Goal: Obtain resource: Download file/media

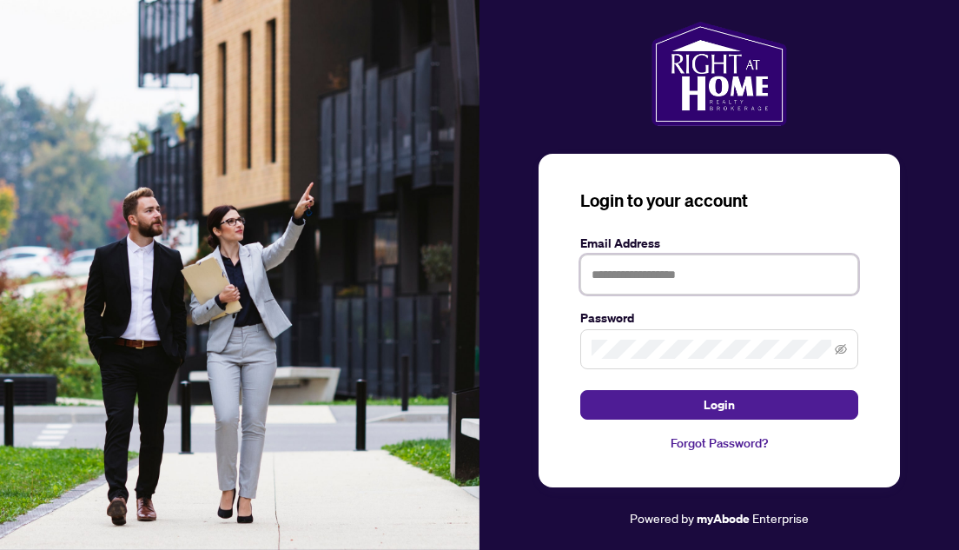
click at [627, 269] on input "text" at bounding box center [719, 275] width 278 height 40
type input "**********"
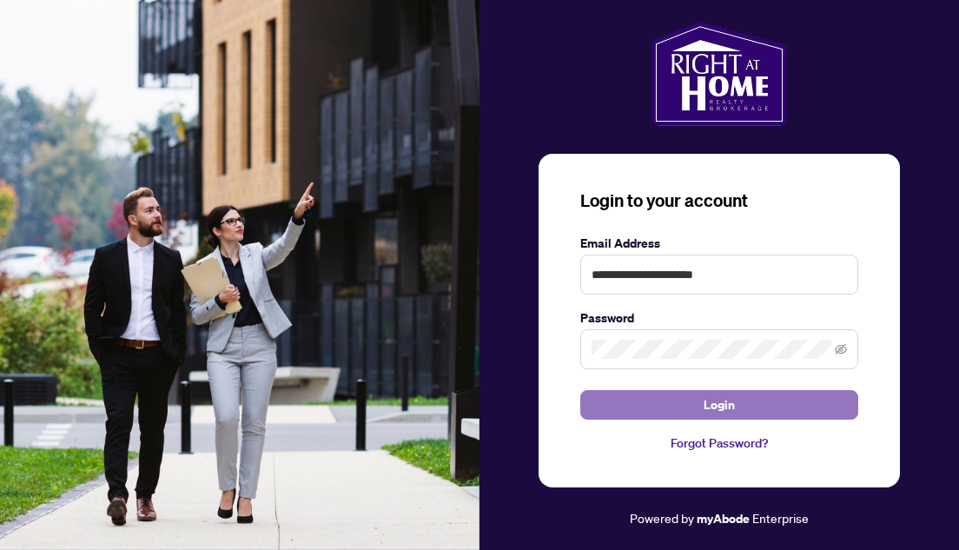
click at [679, 393] on form "**********" at bounding box center [719, 327] width 278 height 186
click at [668, 403] on button "Login" at bounding box center [719, 405] width 278 height 30
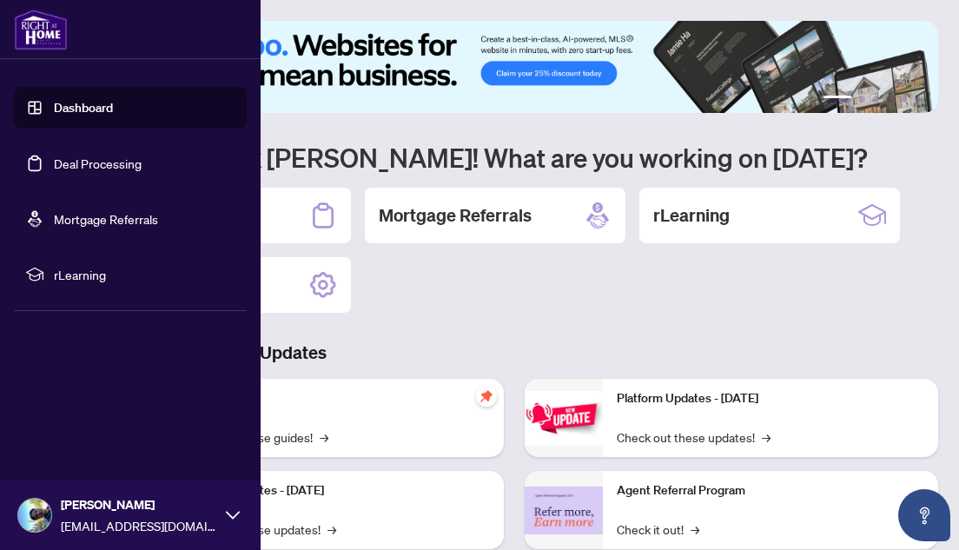
click at [71, 162] on link "Deal Processing" at bounding box center [98, 164] width 88 height 16
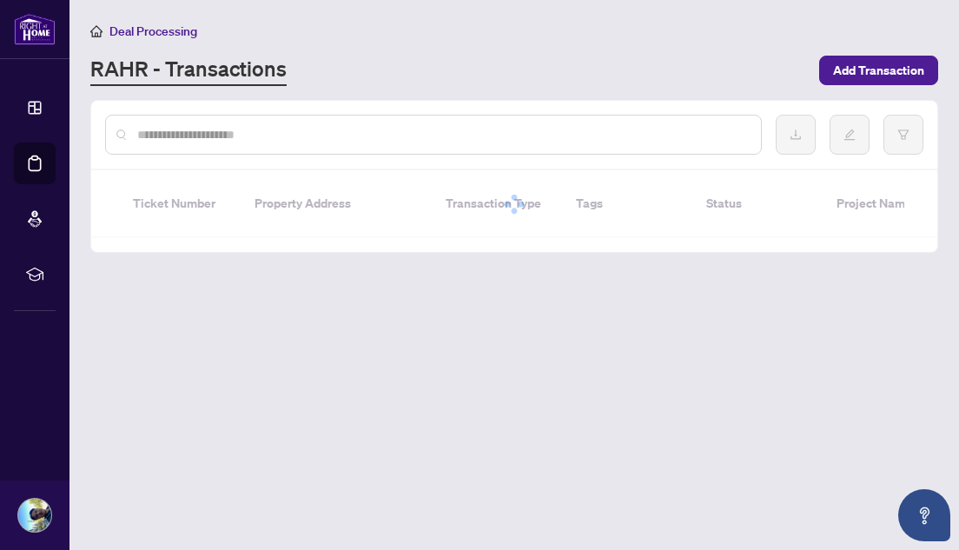
click at [304, 135] on input "text" at bounding box center [442, 134] width 610 height 19
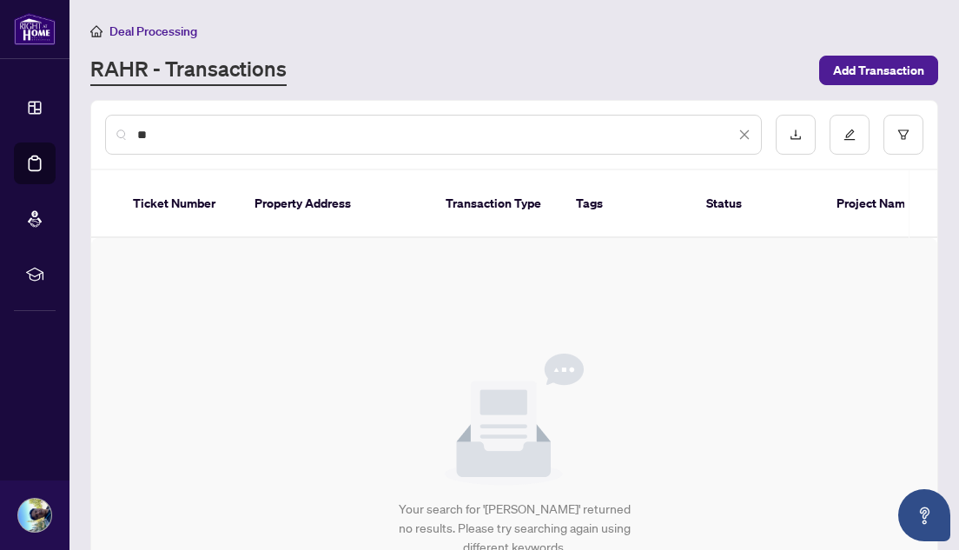
type input "*"
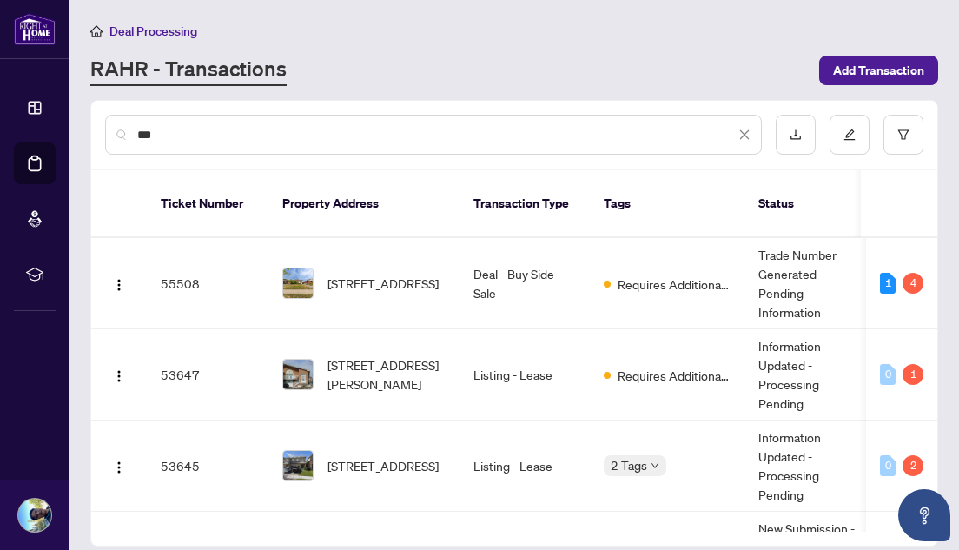
type input "****"
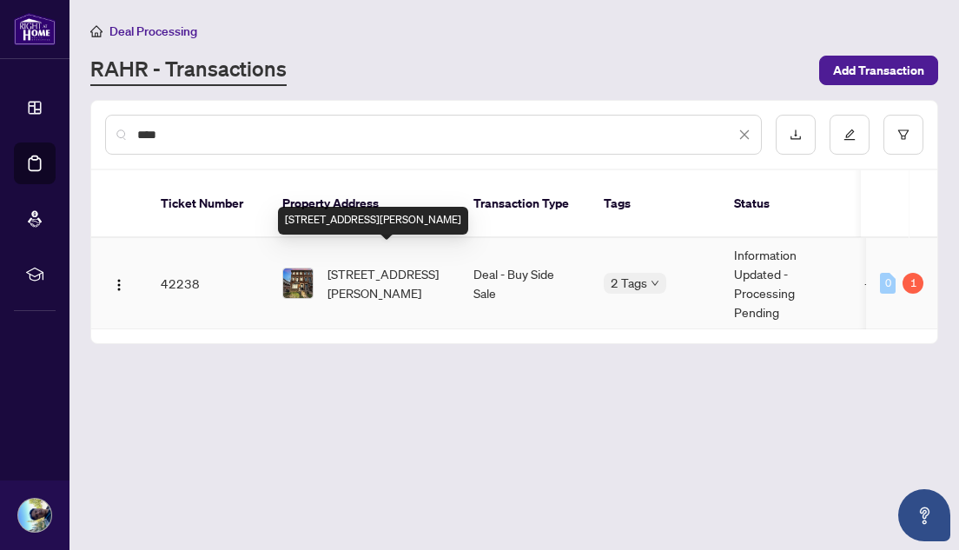
click at [396, 264] on span "[STREET_ADDRESS][PERSON_NAME]" at bounding box center [387, 283] width 118 height 38
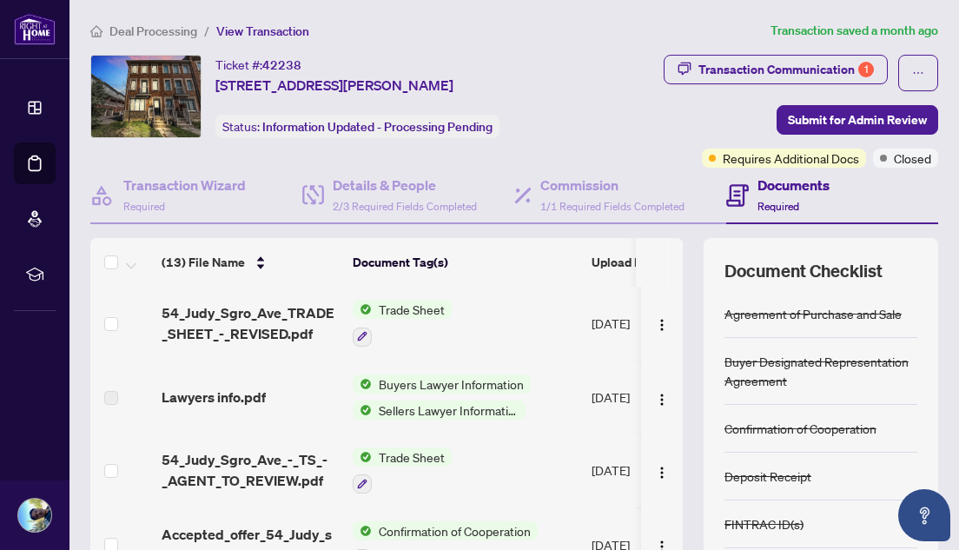
scroll to position [76, 0]
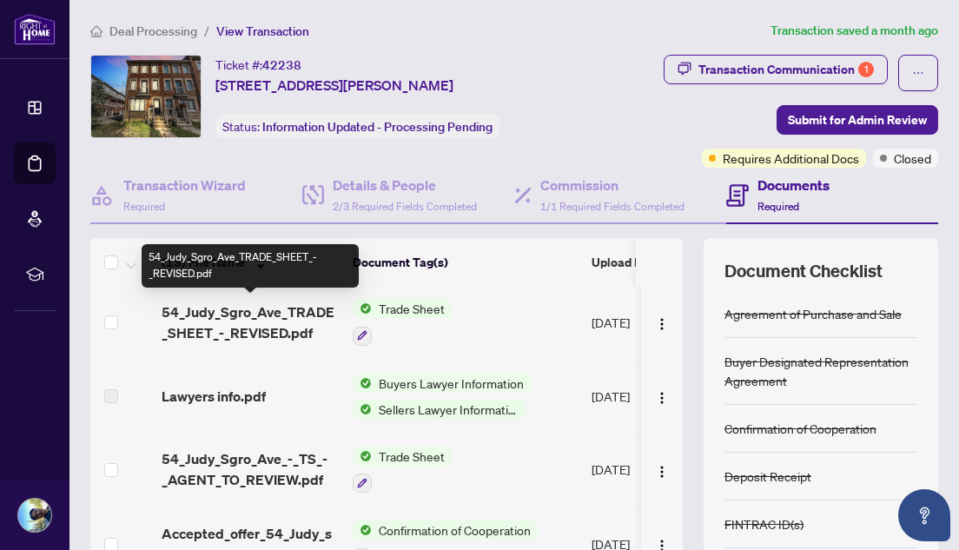
click at [273, 315] on span "54_Judy_Sgro_Ave_TRADE_SHEET_-_REVISED.pdf" at bounding box center [250, 322] width 177 height 42
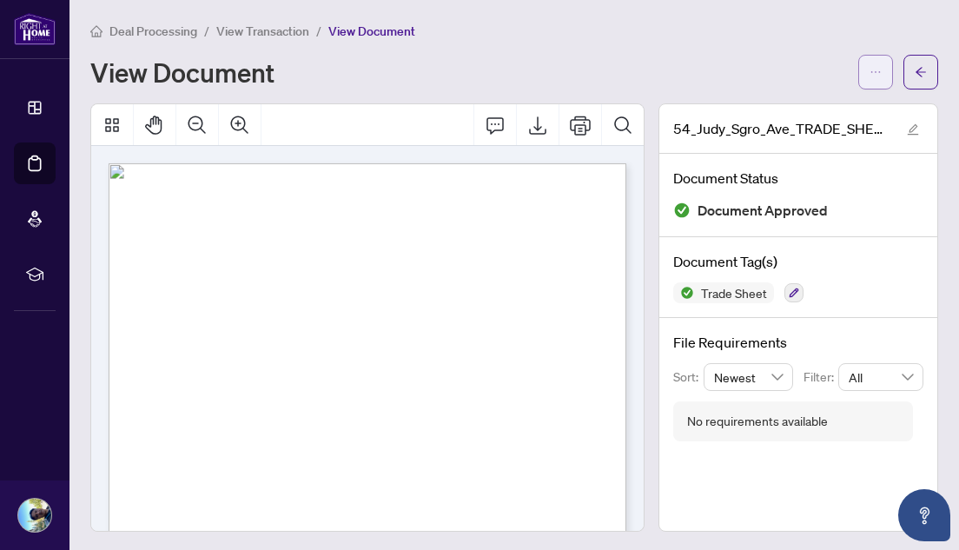
click at [870, 69] on icon "ellipsis" at bounding box center [876, 72] width 12 height 12
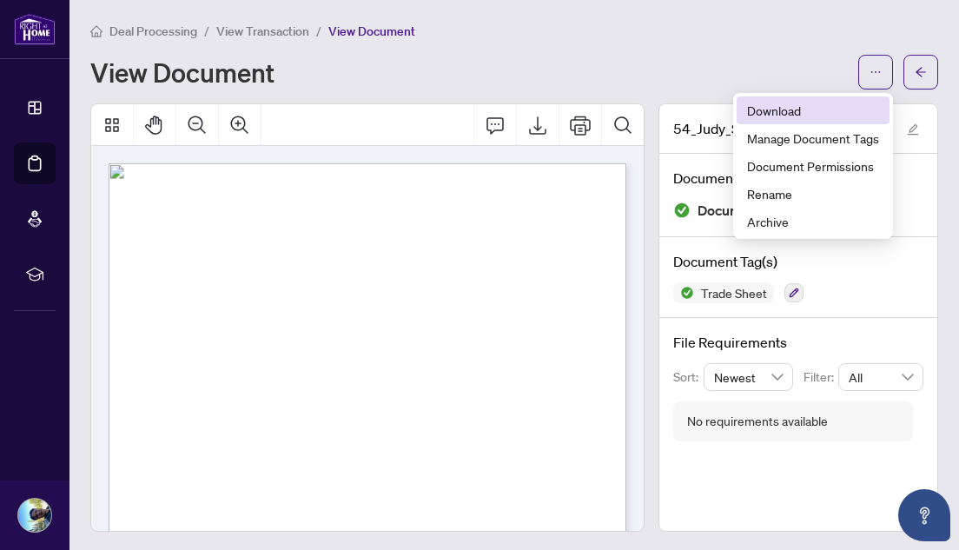
click at [784, 105] on span "Download" at bounding box center [813, 110] width 132 height 19
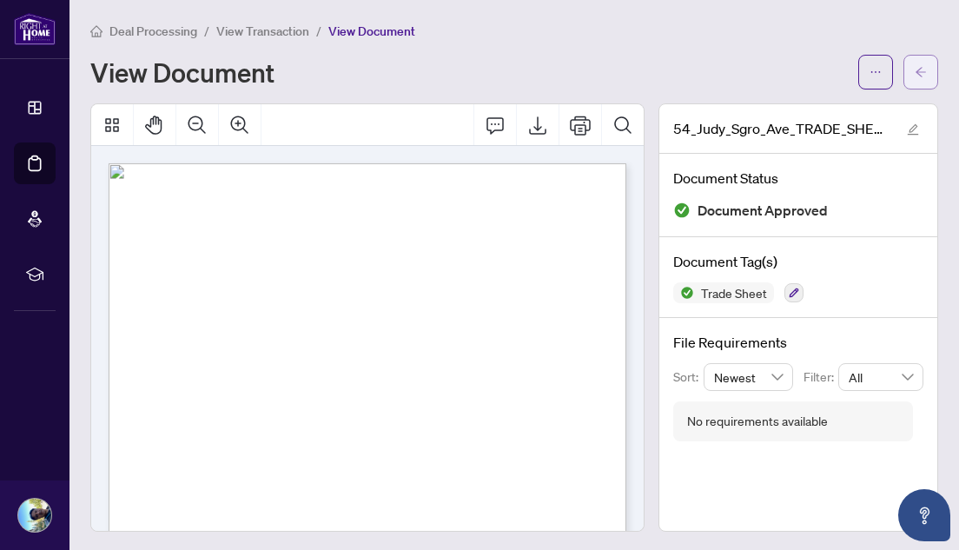
click at [919, 70] on icon "arrow-left" at bounding box center [921, 72] width 10 height 10
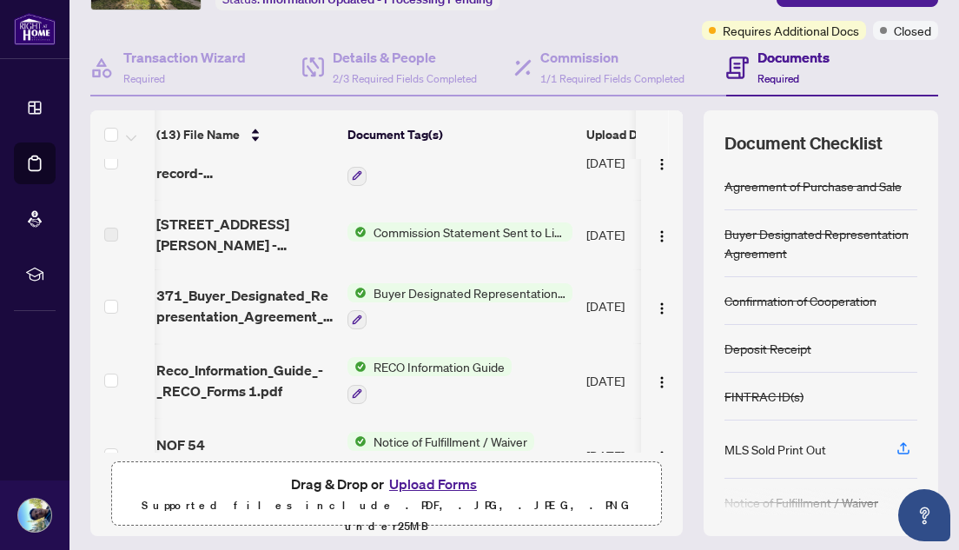
scroll to position [414, 5]
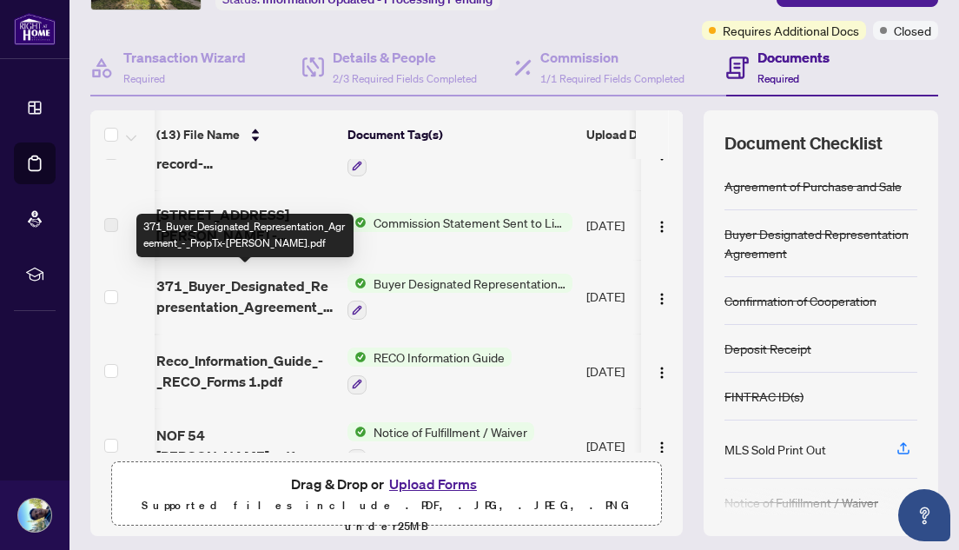
click at [270, 284] on span "371_Buyer_Designated_Representation_Agreement_-_PropTx-[PERSON_NAME].pdf" at bounding box center [244, 296] width 177 height 42
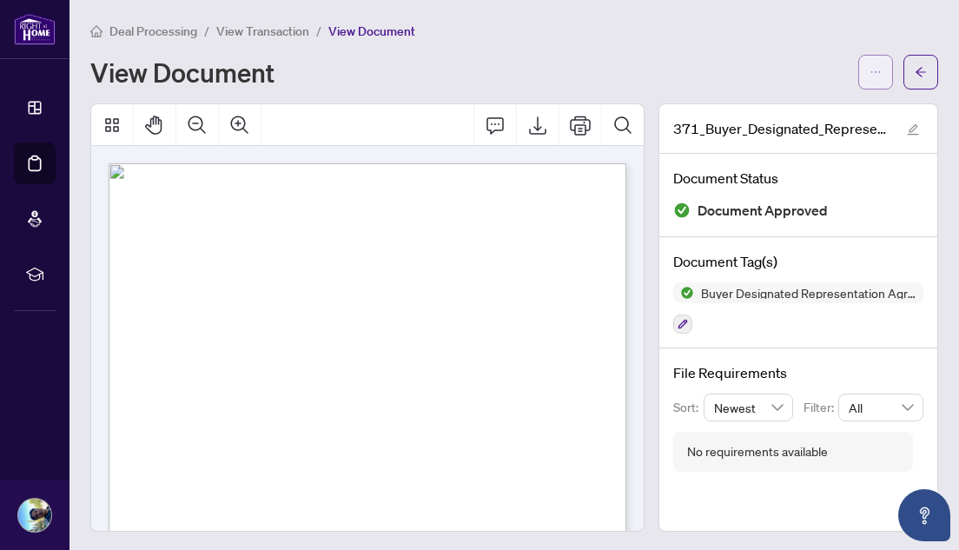
click at [880, 63] on span "button" at bounding box center [876, 72] width 12 height 28
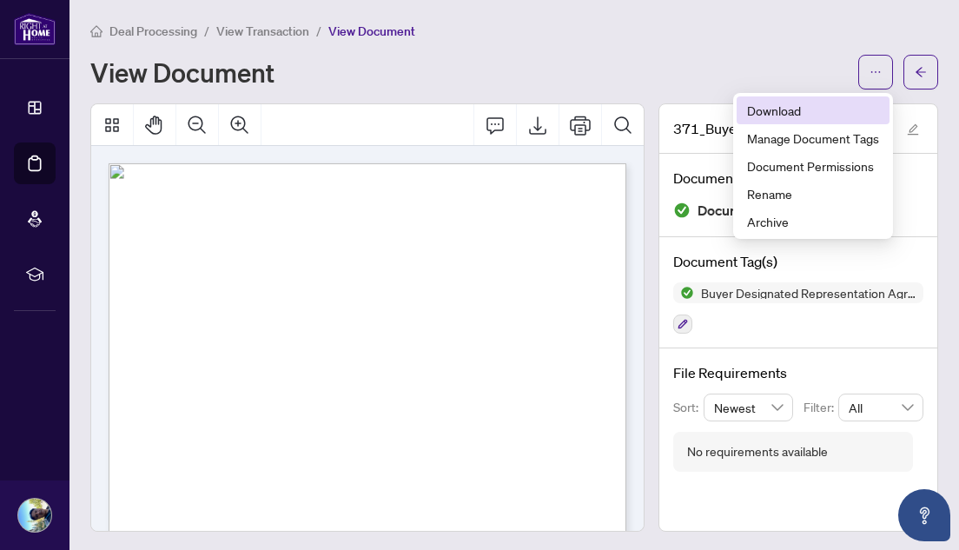
click at [758, 109] on span "Download" at bounding box center [813, 110] width 132 height 19
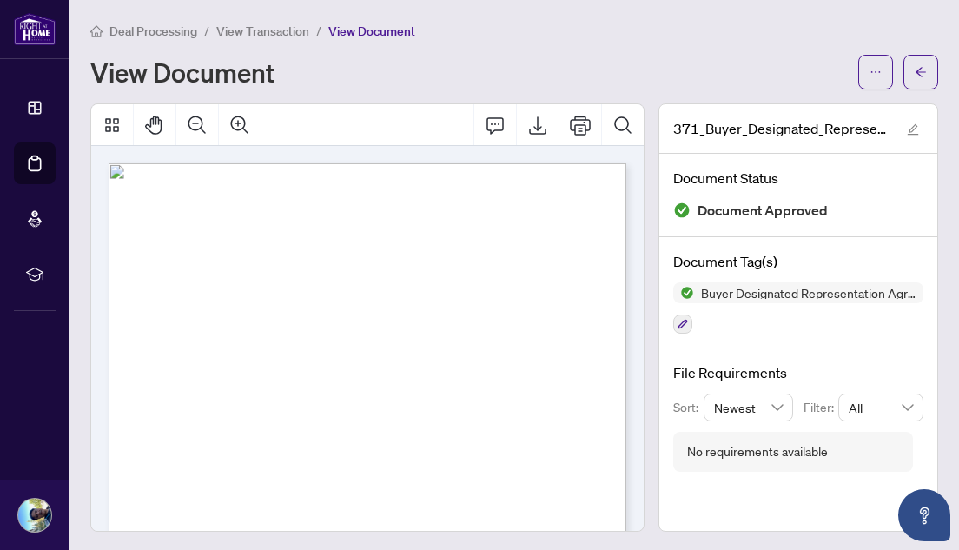
click at [246, 288] on span "[STREET_ADDRESS][PERSON_NAME]" at bounding box center [249, 284] width 133 height 8
click at [930, 66] on button "button" at bounding box center [921, 72] width 35 height 35
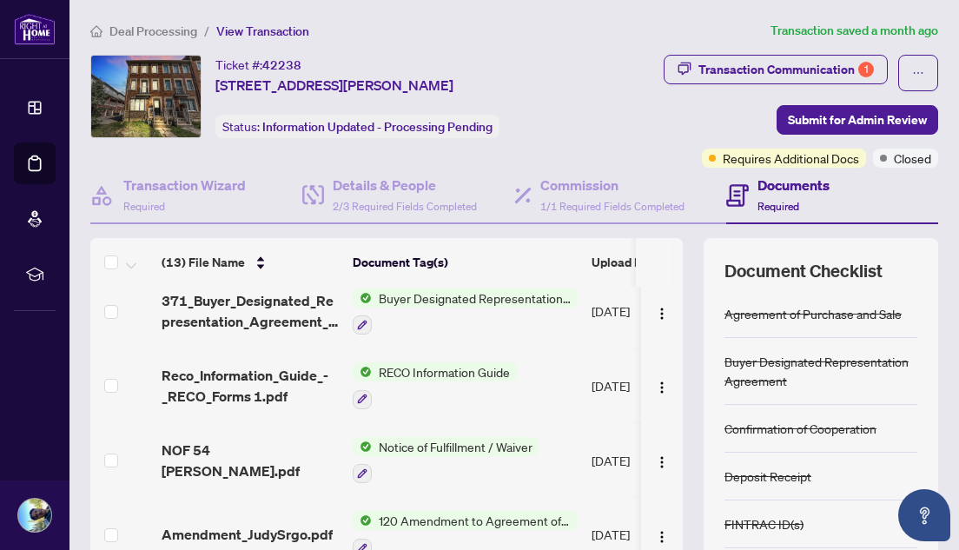
scroll to position [510, 0]
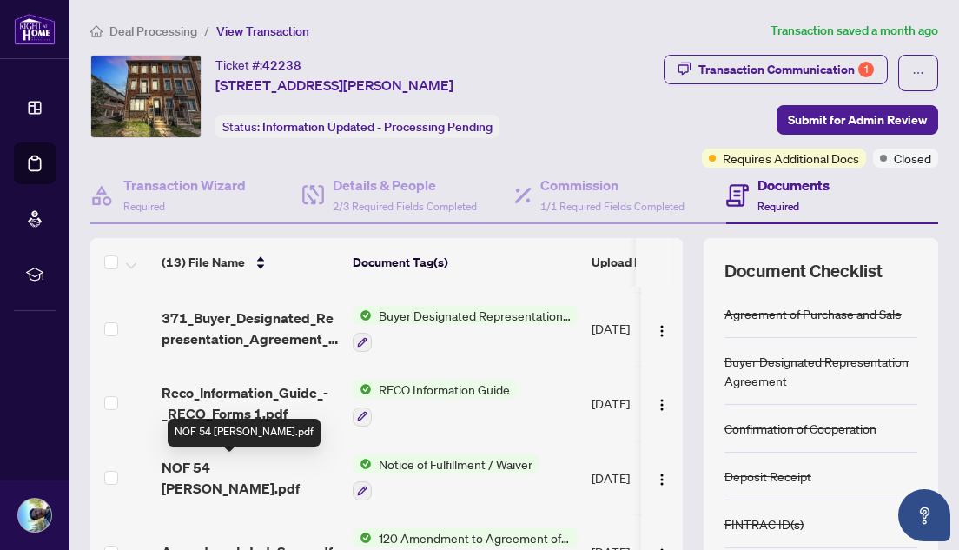
click at [230, 466] on span "NOF 54 [PERSON_NAME].pdf" at bounding box center [250, 478] width 177 height 42
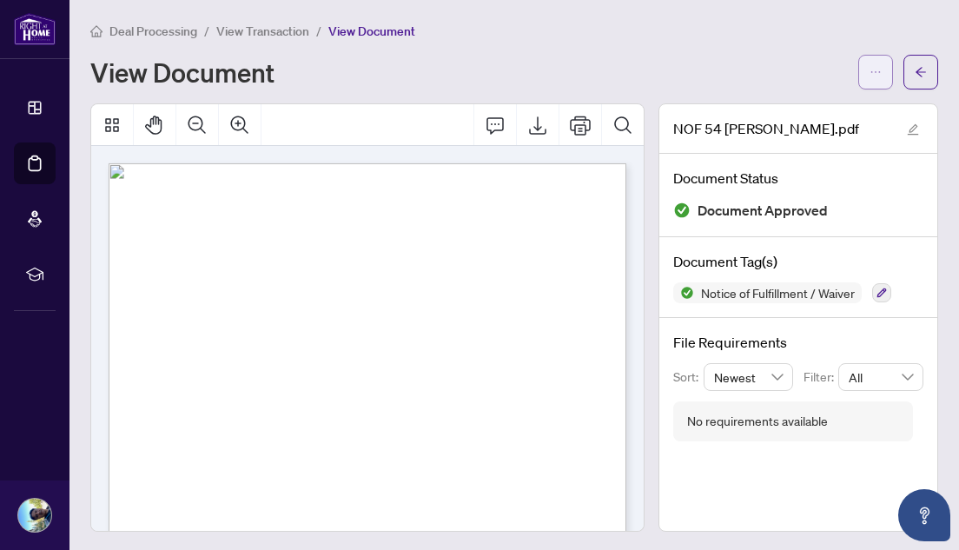
click at [874, 66] on icon "ellipsis" at bounding box center [876, 72] width 12 height 12
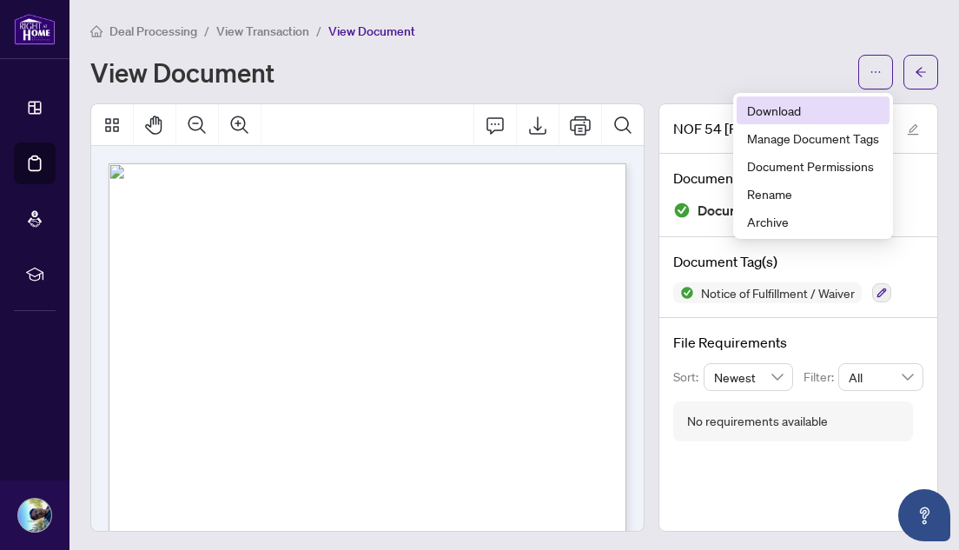
click at [806, 105] on span "Download" at bounding box center [813, 110] width 132 height 19
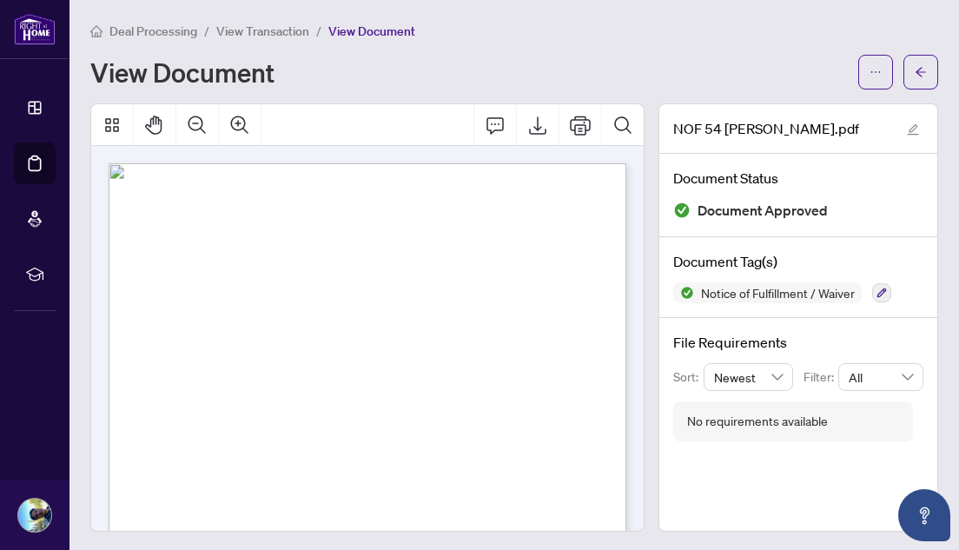
click at [555, 35] on div "Deal Processing / View Transaction / View Document" at bounding box center [514, 31] width 848 height 20
click at [925, 76] on icon "arrow-left" at bounding box center [921, 72] width 12 height 12
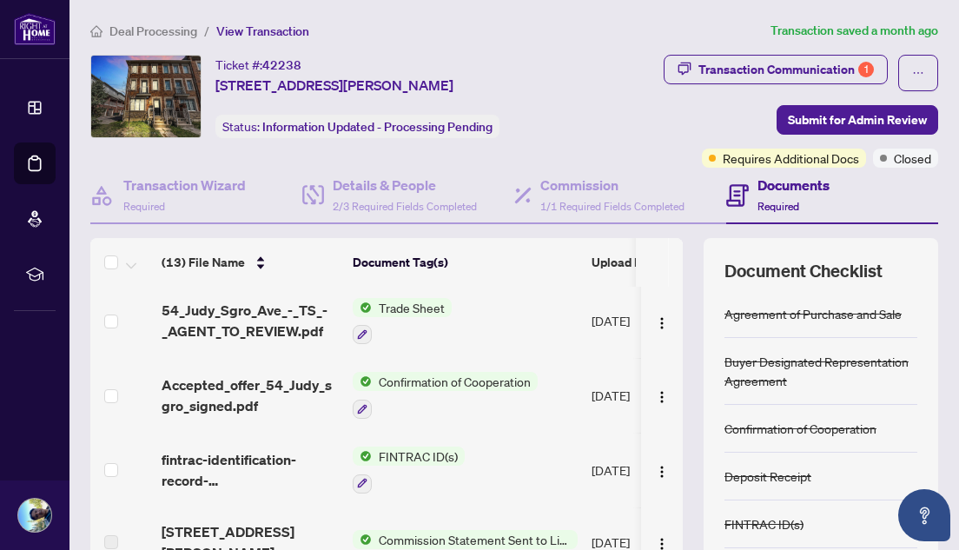
scroll to position [265, 0]
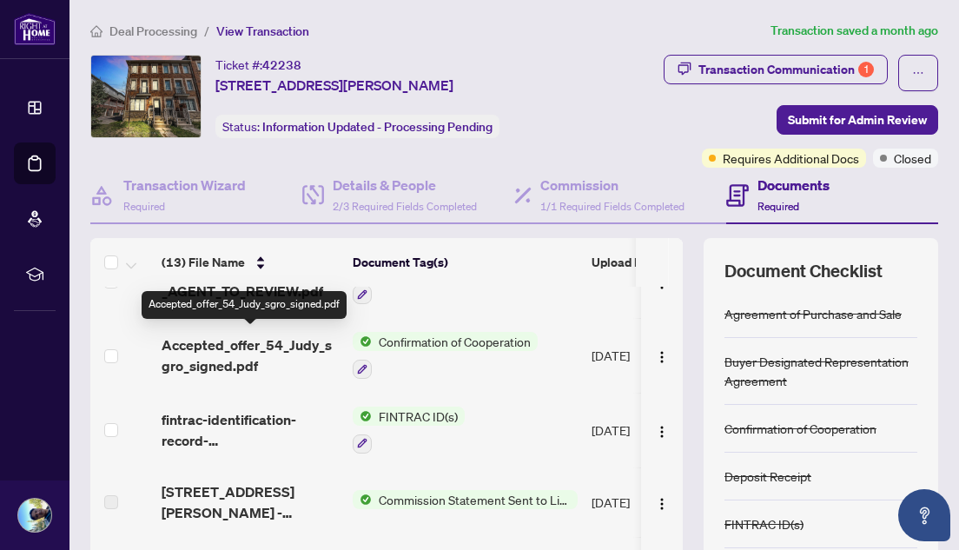
click at [230, 356] on span "Accepted_offer_54_Judy_sgro_signed.pdf" at bounding box center [250, 355] width 177 height 42
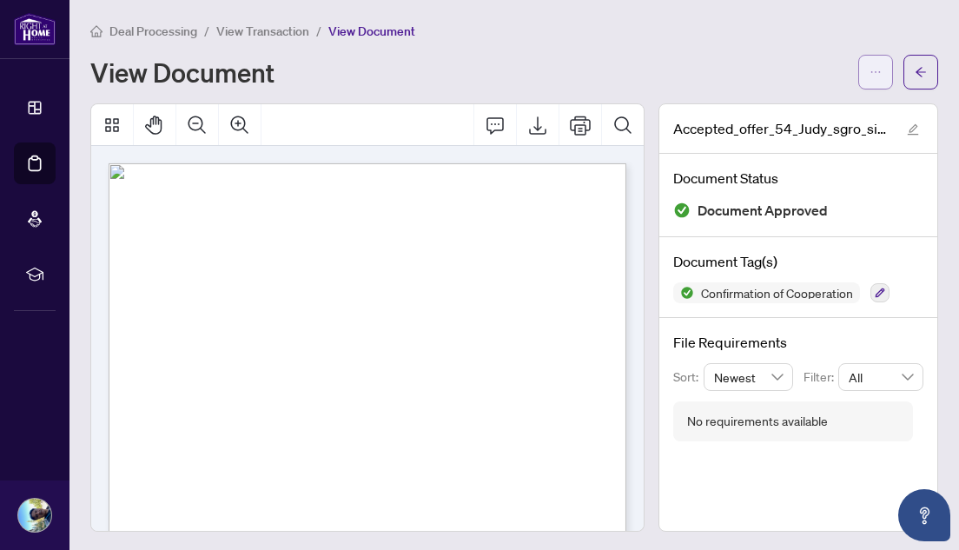
click at [871, 71] on icon "ellipsis" at bounding box center [876, 72] width 12 height 12
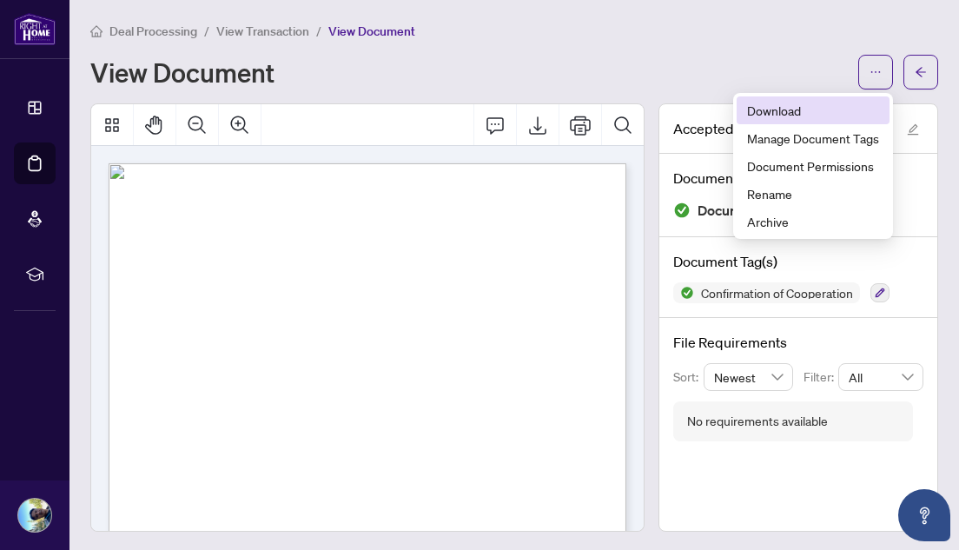
click at [803, 108] on span "Download" at bounding box center [813, 110] width 132 height 19
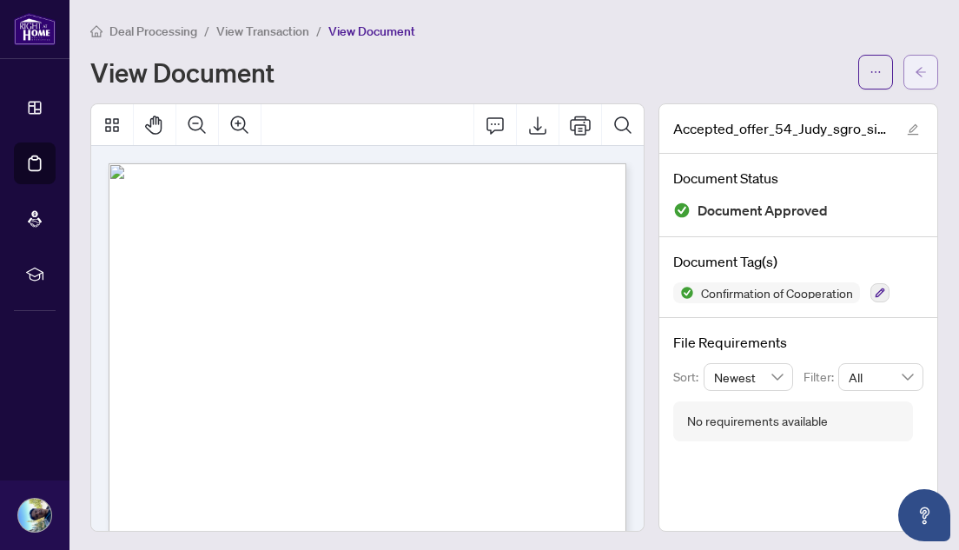
click at [930, 68] on button "button" at bounding box center [921, 72] width 35 height 35
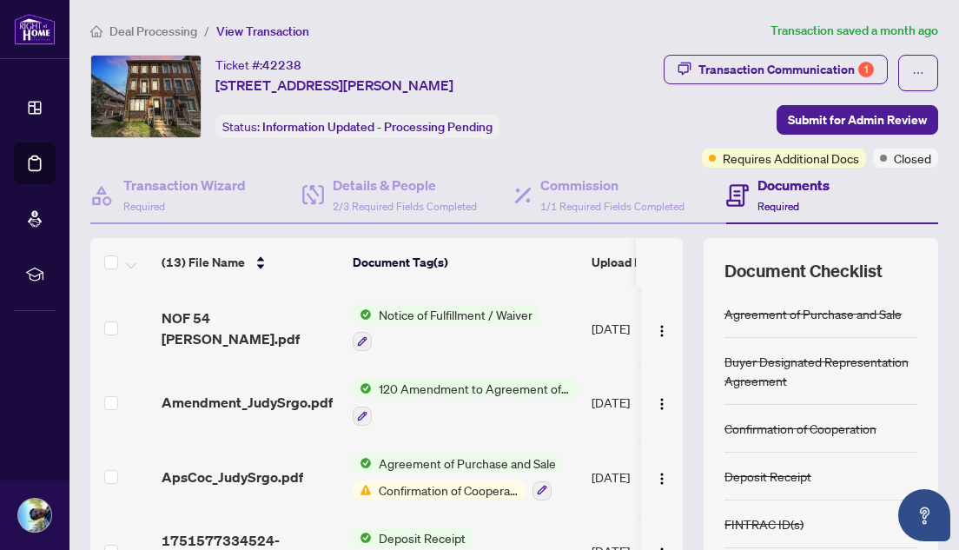
scroll to position [660, 0]
click at [268, 397] on span "Amendment_JudySrgo.pdf" at bounding box center [247, 401] width 171 height 21
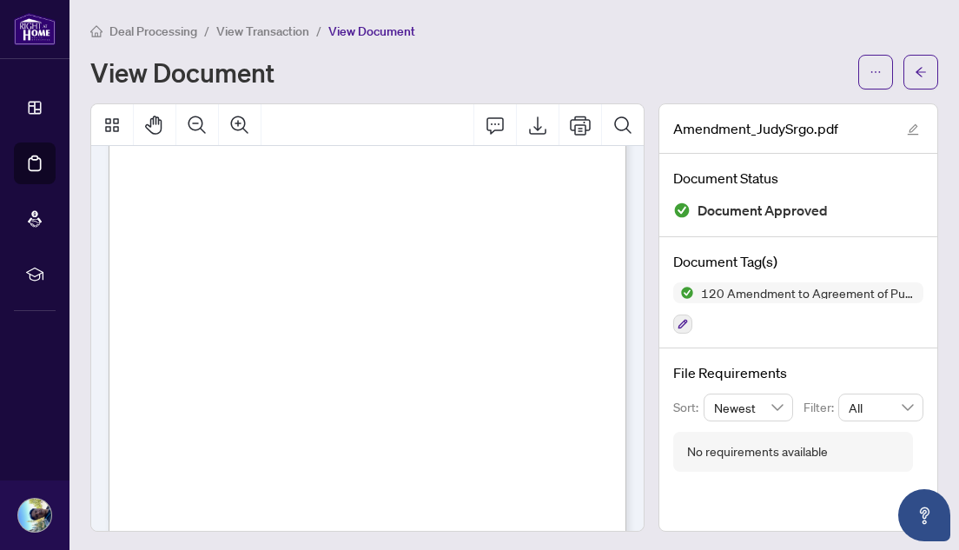
scroll to position [1007, 0]
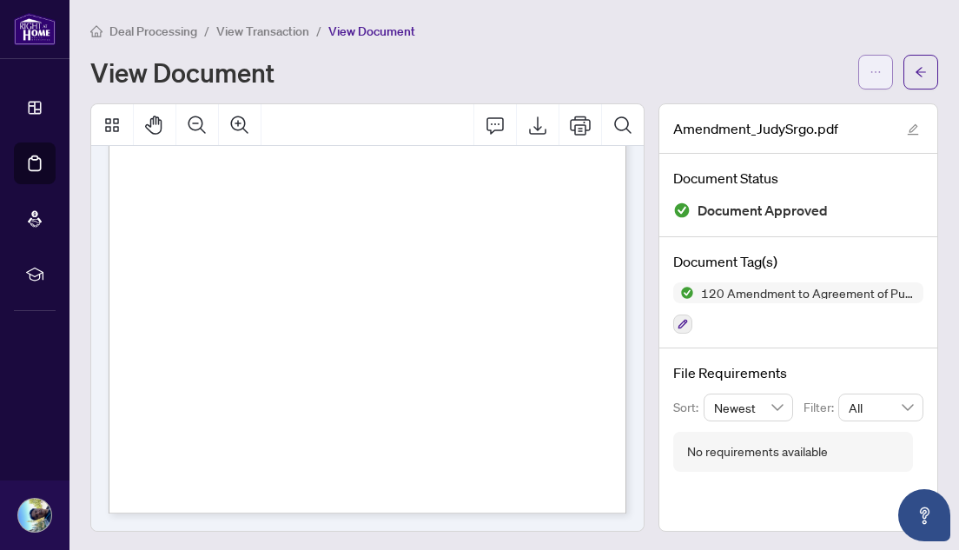
click at [877, 80] on span "button" at bounding box center [876, 72] width 12 height 28
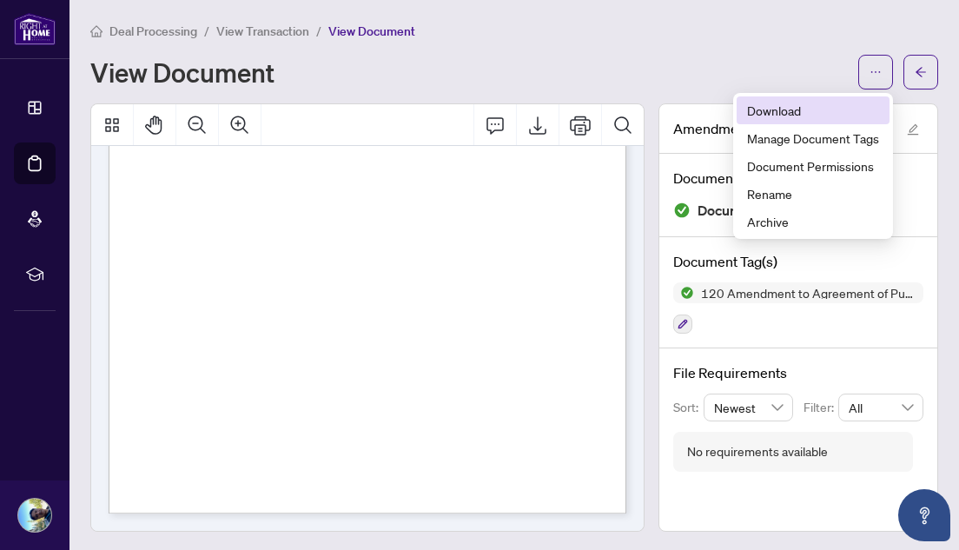
click at [785, 114] on span "Download" at bounding box center [813, 110] width 132 height 19
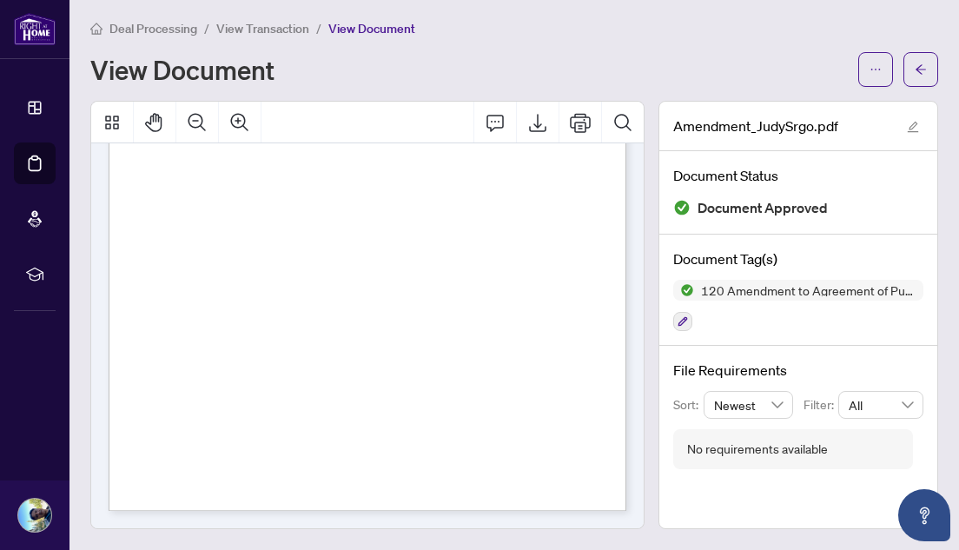
scroll to position [0, 0]
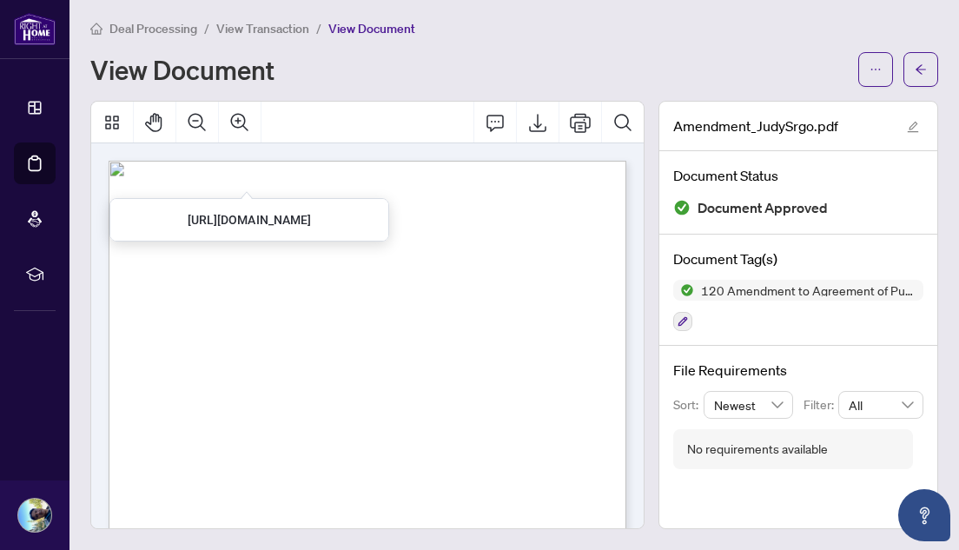
click at [520, 70] on div "View Document" at bounding box center [469, 70] width 758 height 28
click at [918, 69] on icon "arrow-left" at bounding box center [921, 69] width 12 height 12
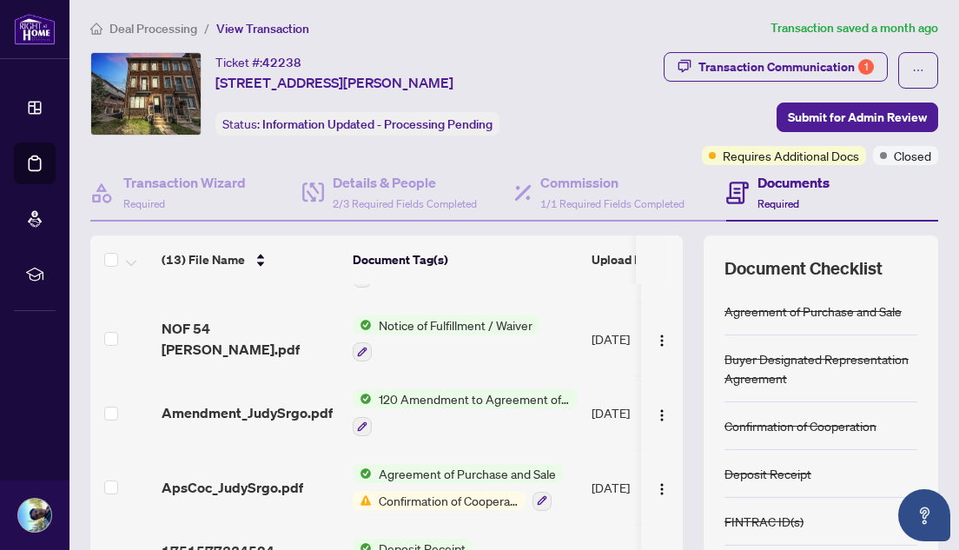
scroll to position [660, 0]
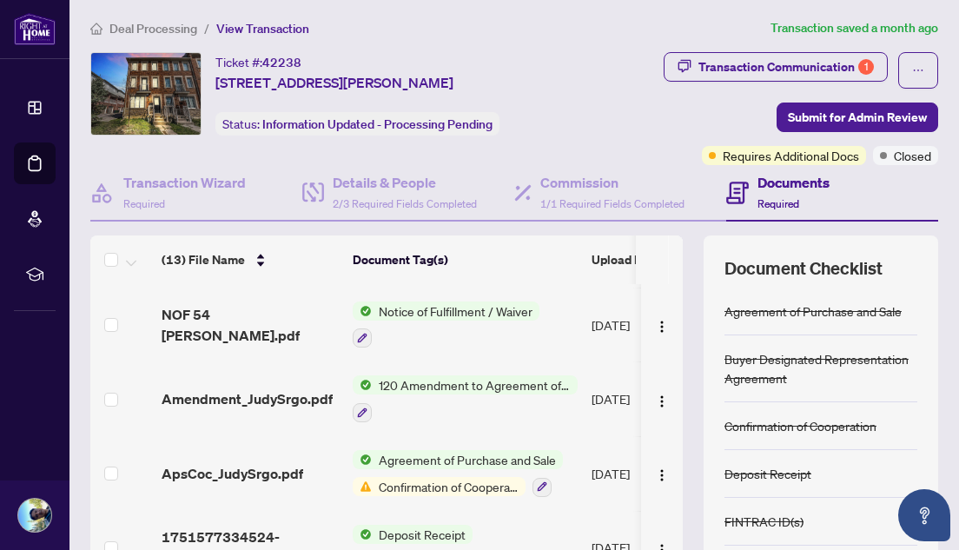
click at [604, 73] on div "Transaction Communication 1 Submit for Admin Review Requires Additional Docs Cl…" at bounding box center [762, 108] width 361 height 113
